Goal: Navigation & Orientation: Understand site structure

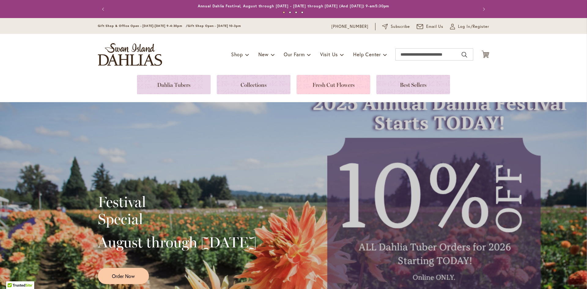
click at [337, 85] on link at bounding box center [334, 84] width 74 height 19
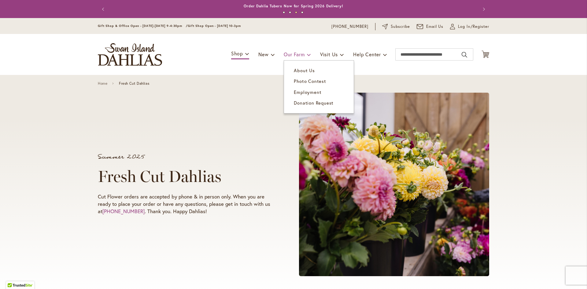
click at [289, 53] on span "Our Farm" at bounding box center [294, 54] width 21 height 6
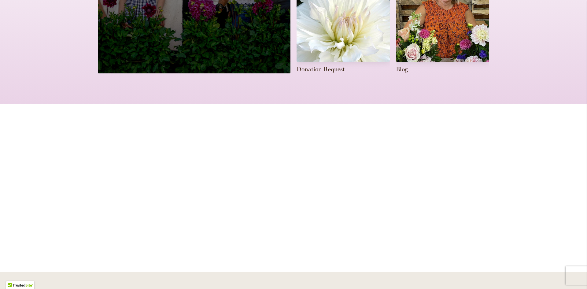
scroll to position [306, 0]
